Goal: Find specific page/section: Find specific page/section

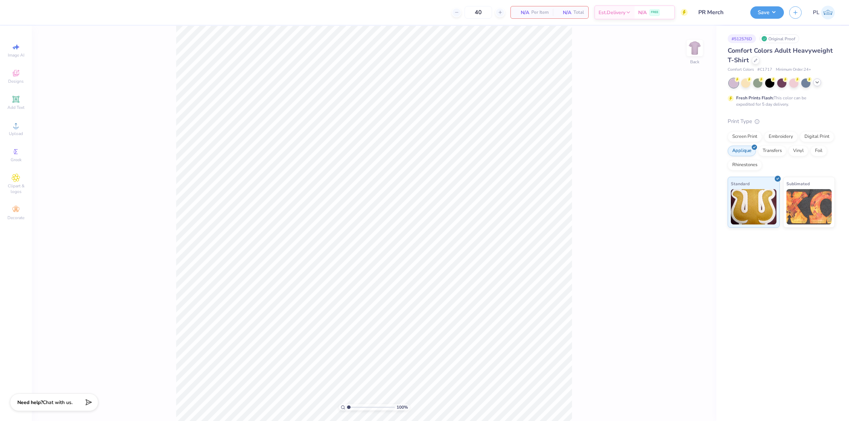
click at [819, 80] on icon at bounding box center [817, 83] width 6 height 6
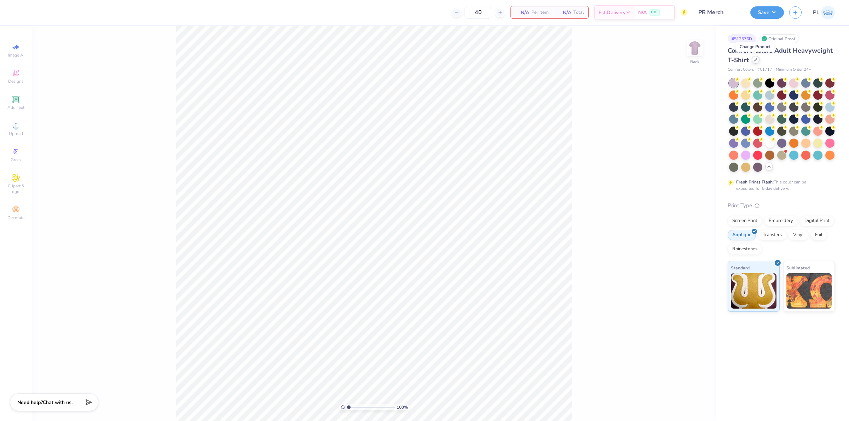
click at [755, 58] on icon at bounding box center [756, 60] width 4 height 4
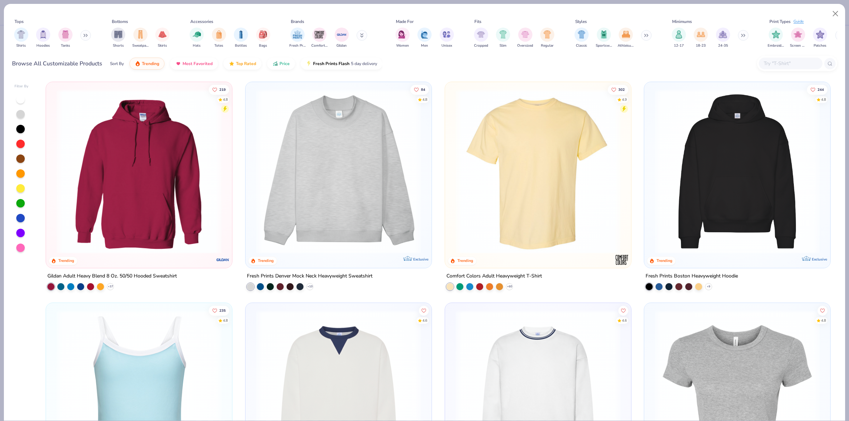
click at [787, 64] on input "text" at bounding box center [790, 63] width 54 height 8
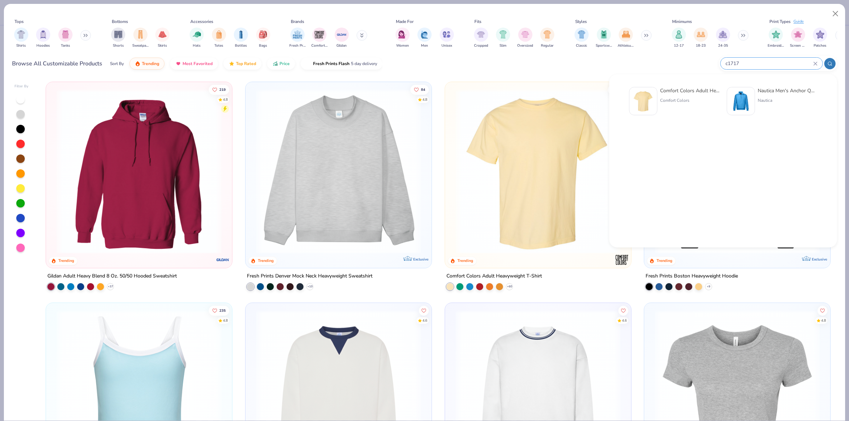
type input "c1717"
click at [651, 101] on img at bounding box center [643, 101] width 22 height 22
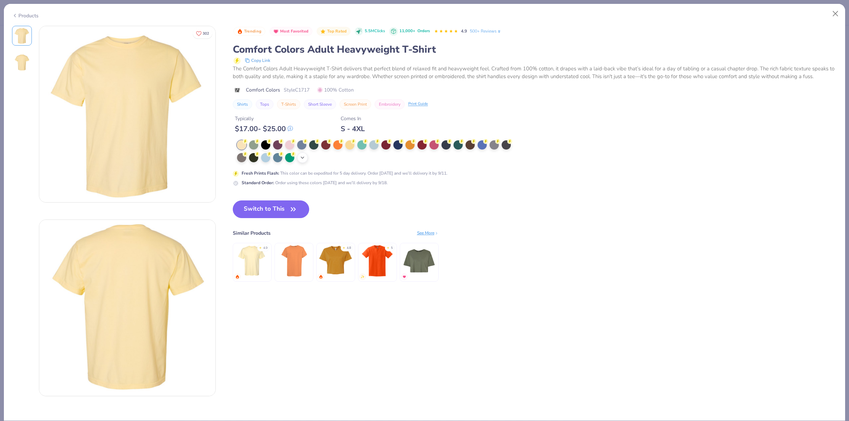
click at [301, 156] on icon at bounding box center [303, 158] width 6 height 6
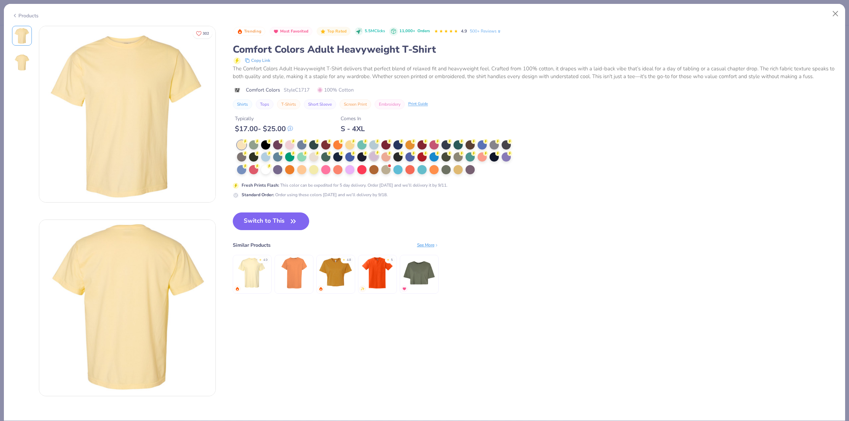
click at [373, 158] on div at bounding box center [373, 156] width 9 height 9
